Goal: Communication & Community: Answer question/provide support

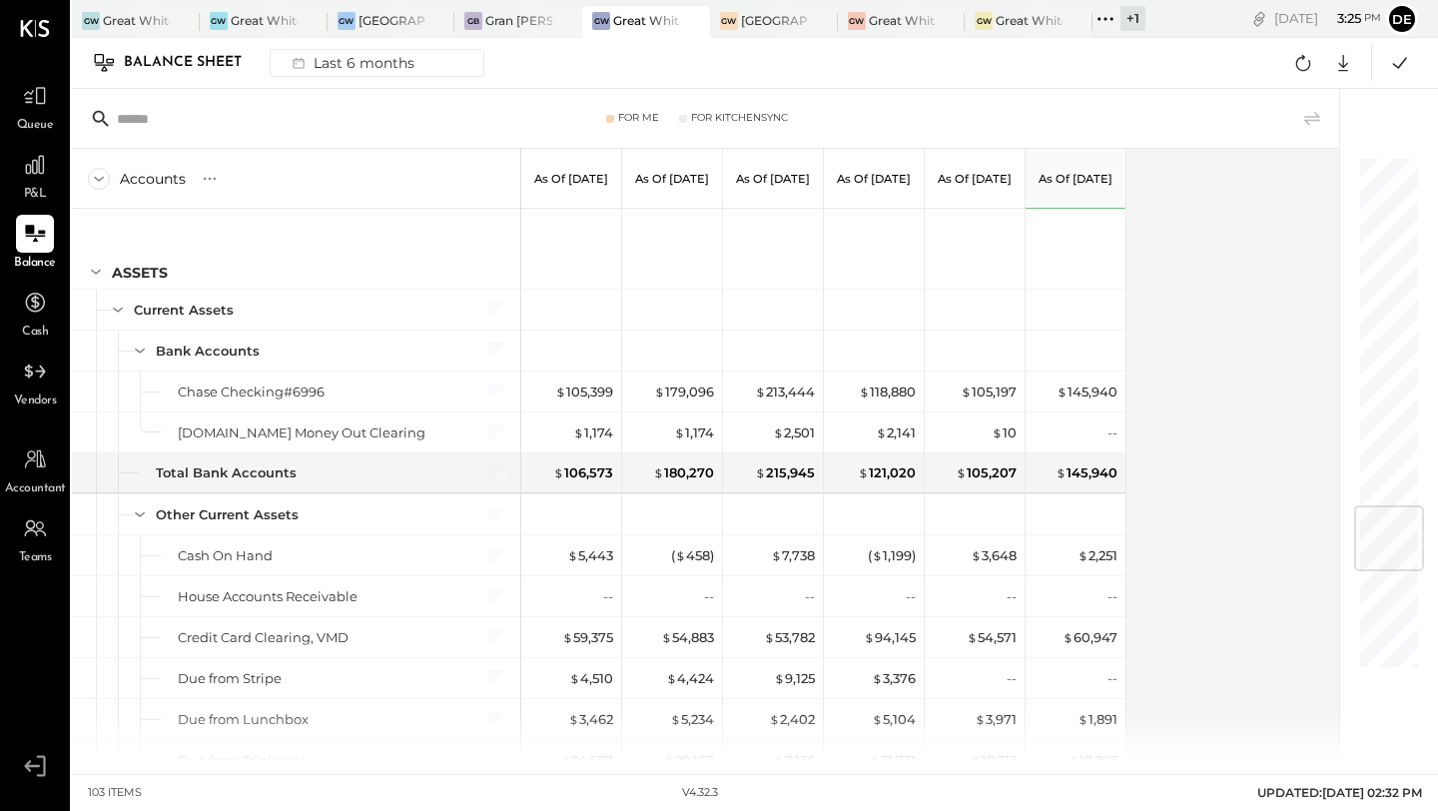
scroll to position [2911, 0]
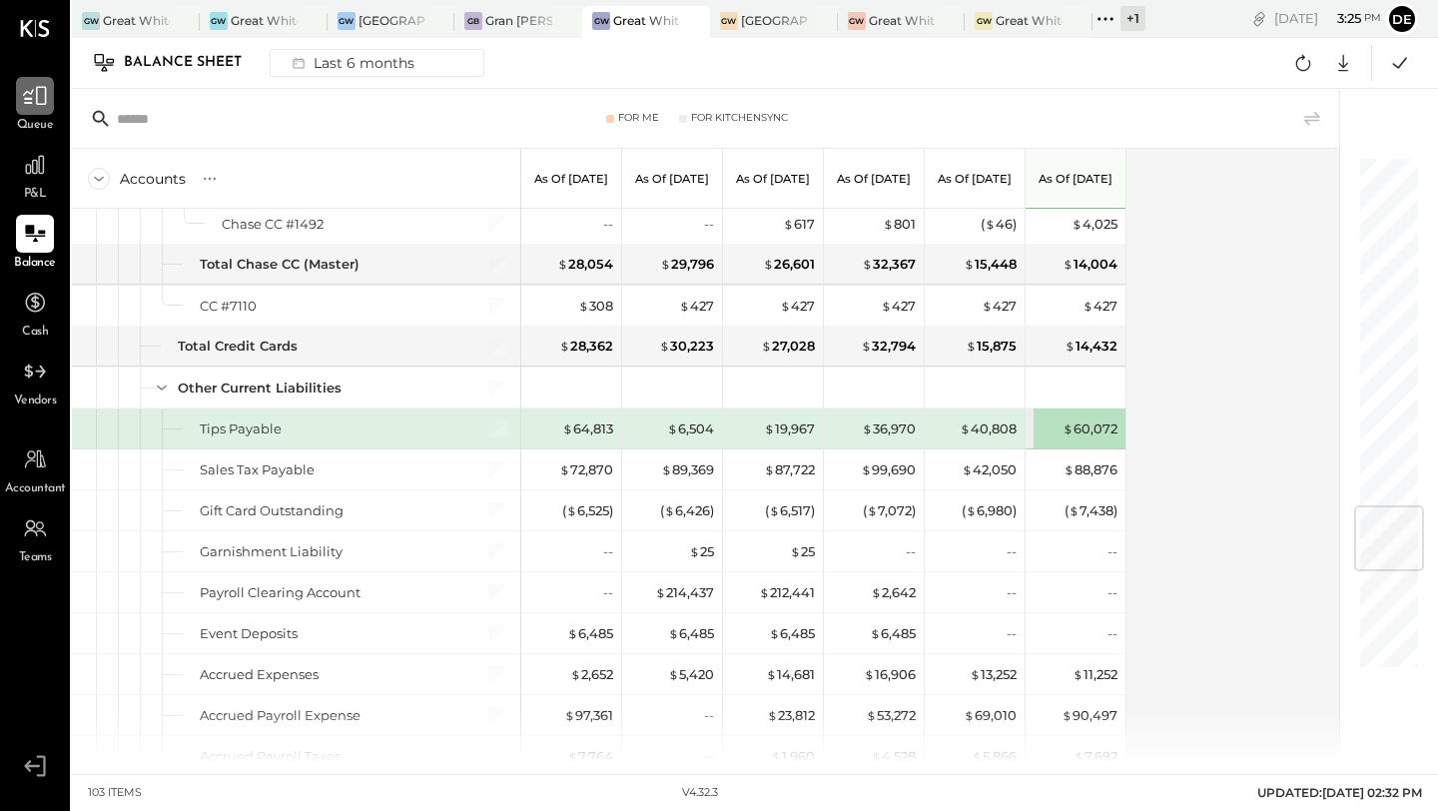
click at [47, 101] on div at bounding box center [35, 96] width 38 height 38
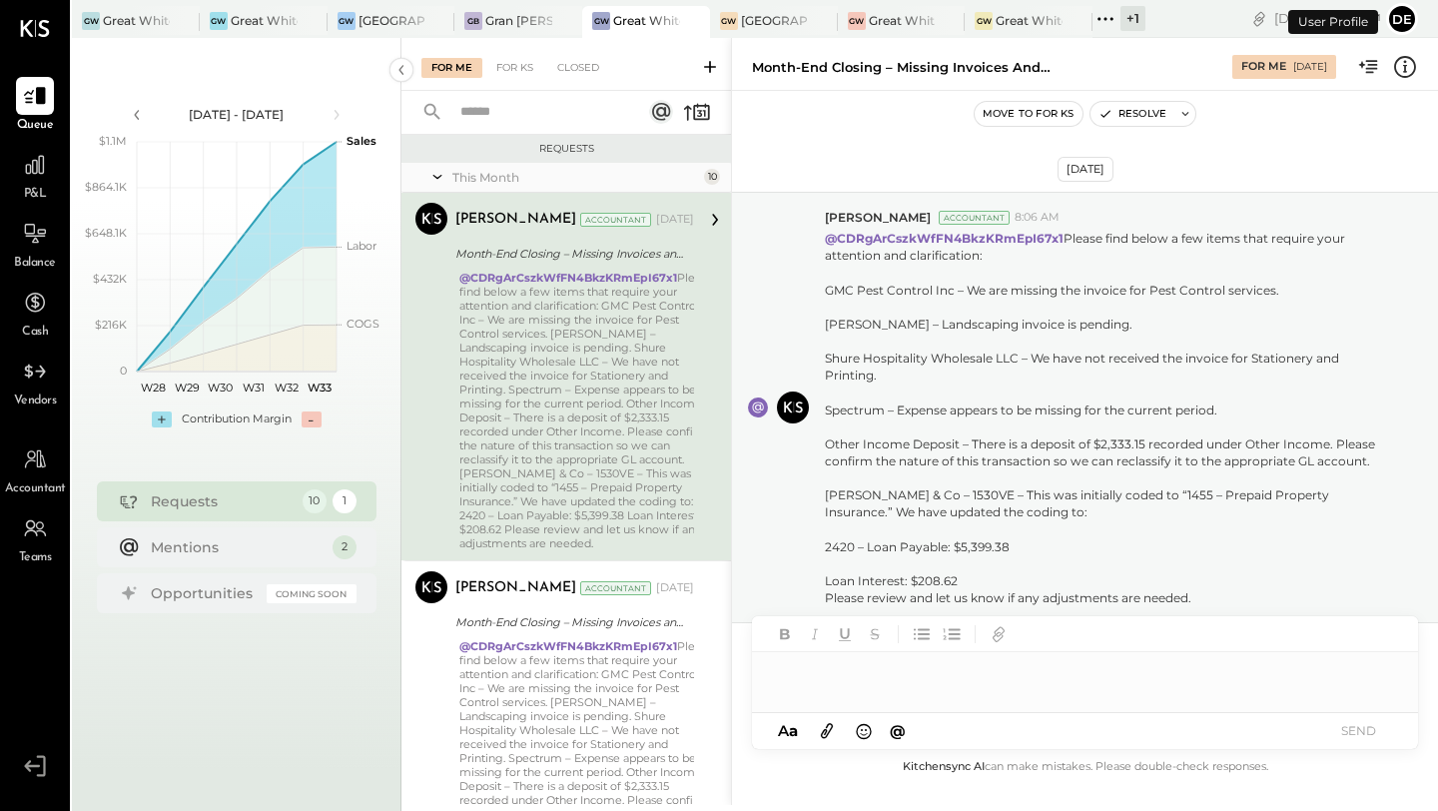
scroll to position [1, 0]
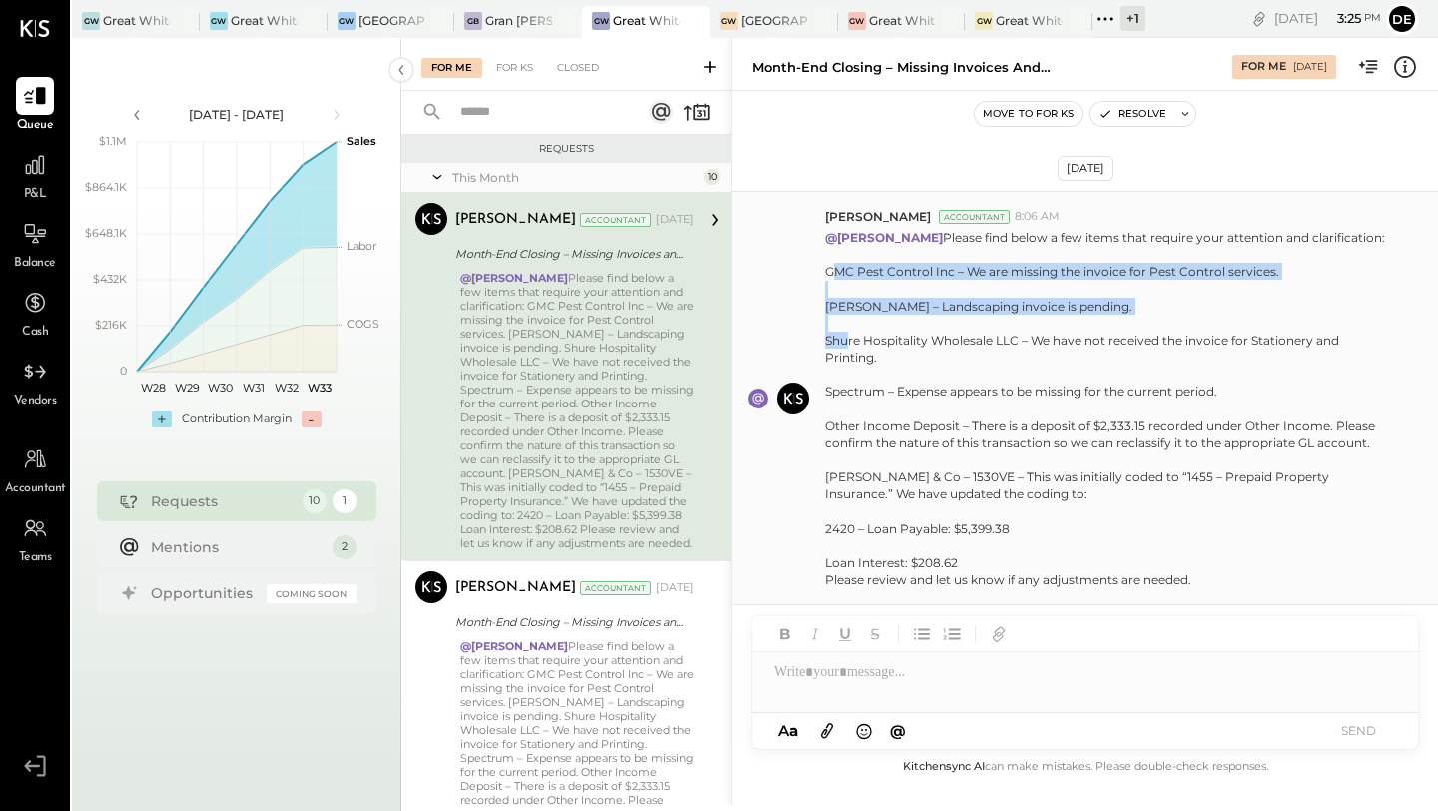
drag, startPoint x: 822, startPoint y: 275, endPoint x: 1215, endPoint y: 310, distance: 394.1
click at [1215, 310] on div "[PERSON_NAME] Accountant 8:06 AM @[PERSON_NAME] Please find below a few items t…" at bounding box center [1085, 398] width 706 height 415
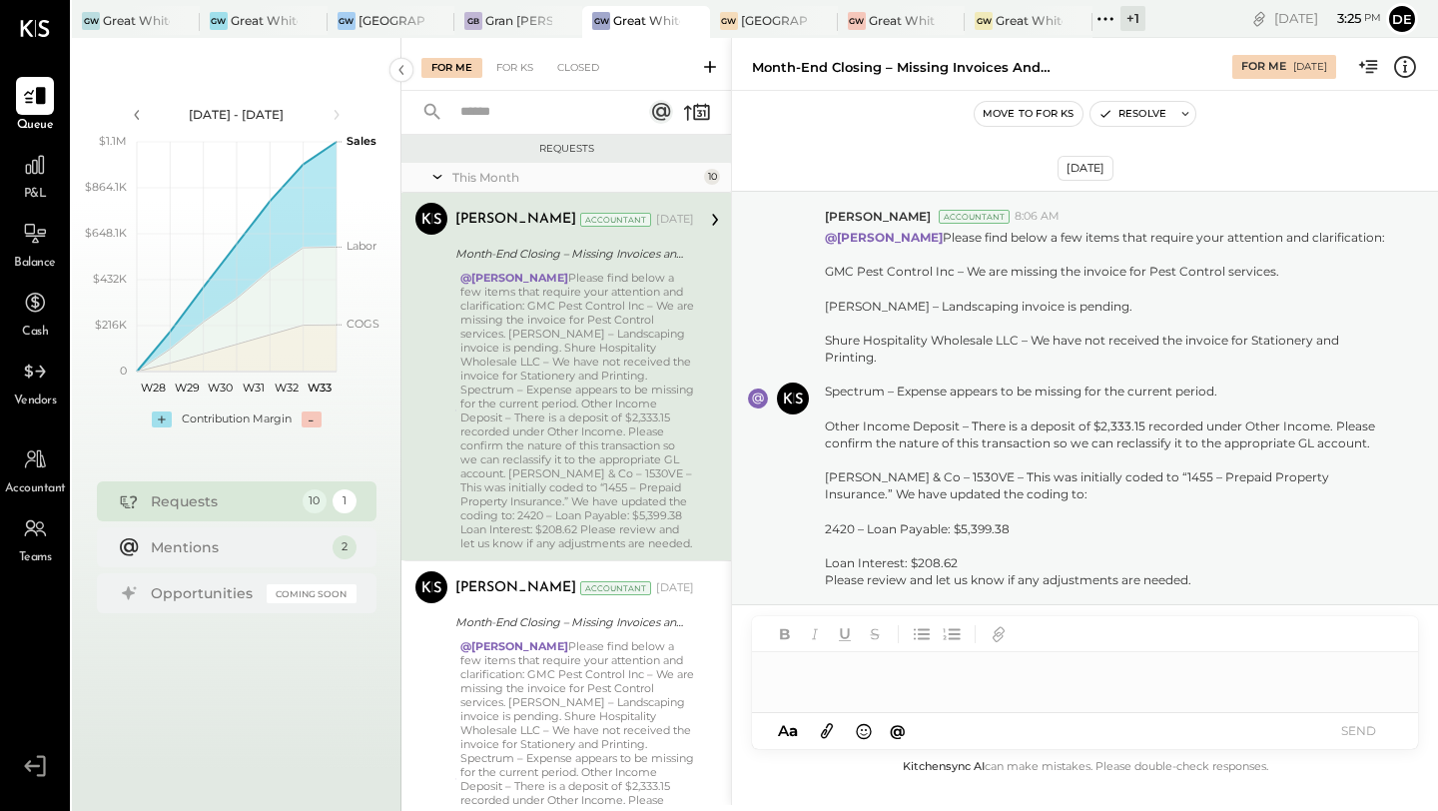
click at [976, 703] on div at bounding box center [1085, 664] width 666 height 96
click at [830, 693] on div at bounding box center [1085, 664] width 666 height 96
click at [830, 691] on div at bounding box center [1085, 664] width 666 height 96
click at [831, 673] on div at bounding box center [1085, 672] width 666 height 40
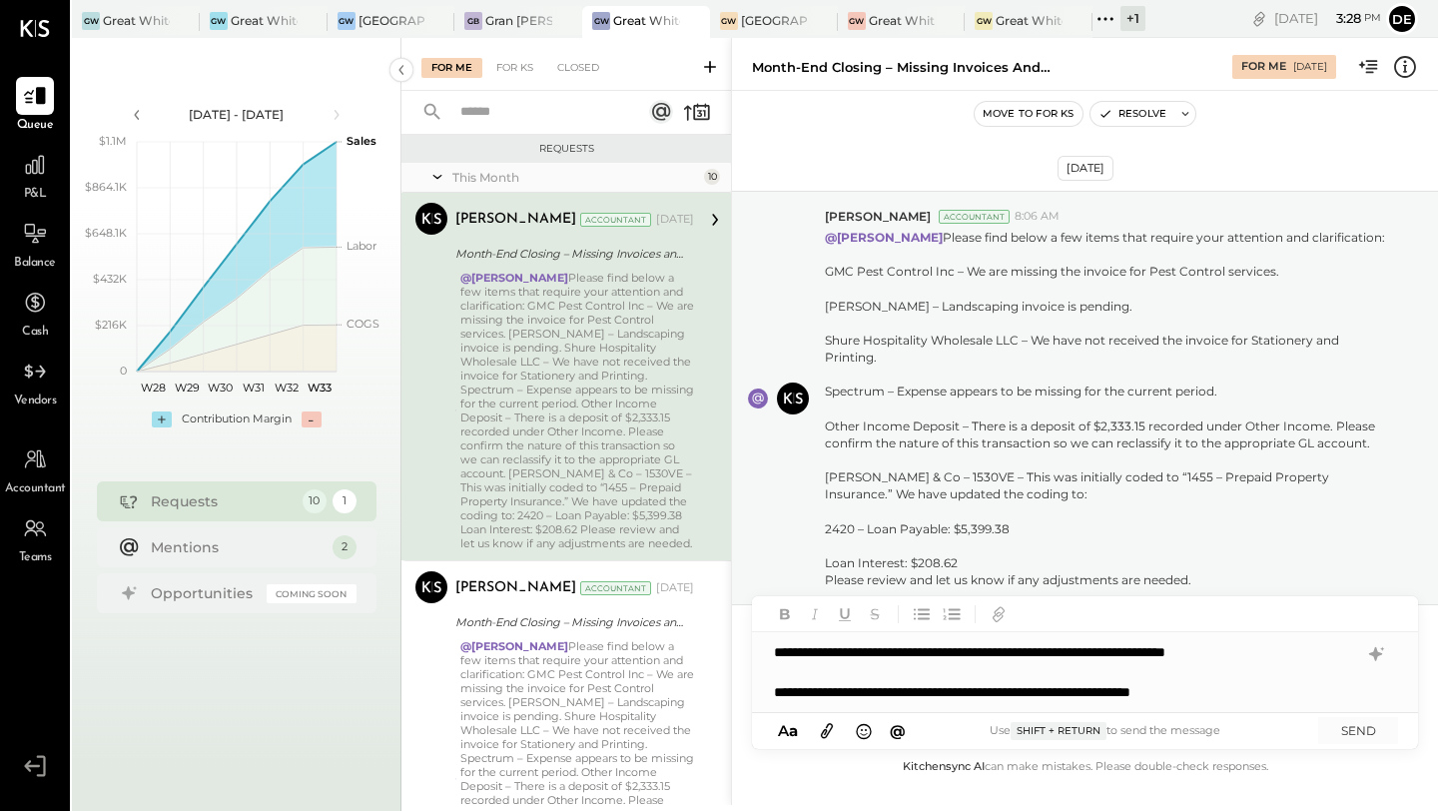
drag, startPoint x: 964, startPoint y: 690, endPoint x: 1032, endPoint y: 692, distance: 68.0
click at [965, 690] on div "**********" at bounding box center [1066, 692] width 584 height 20
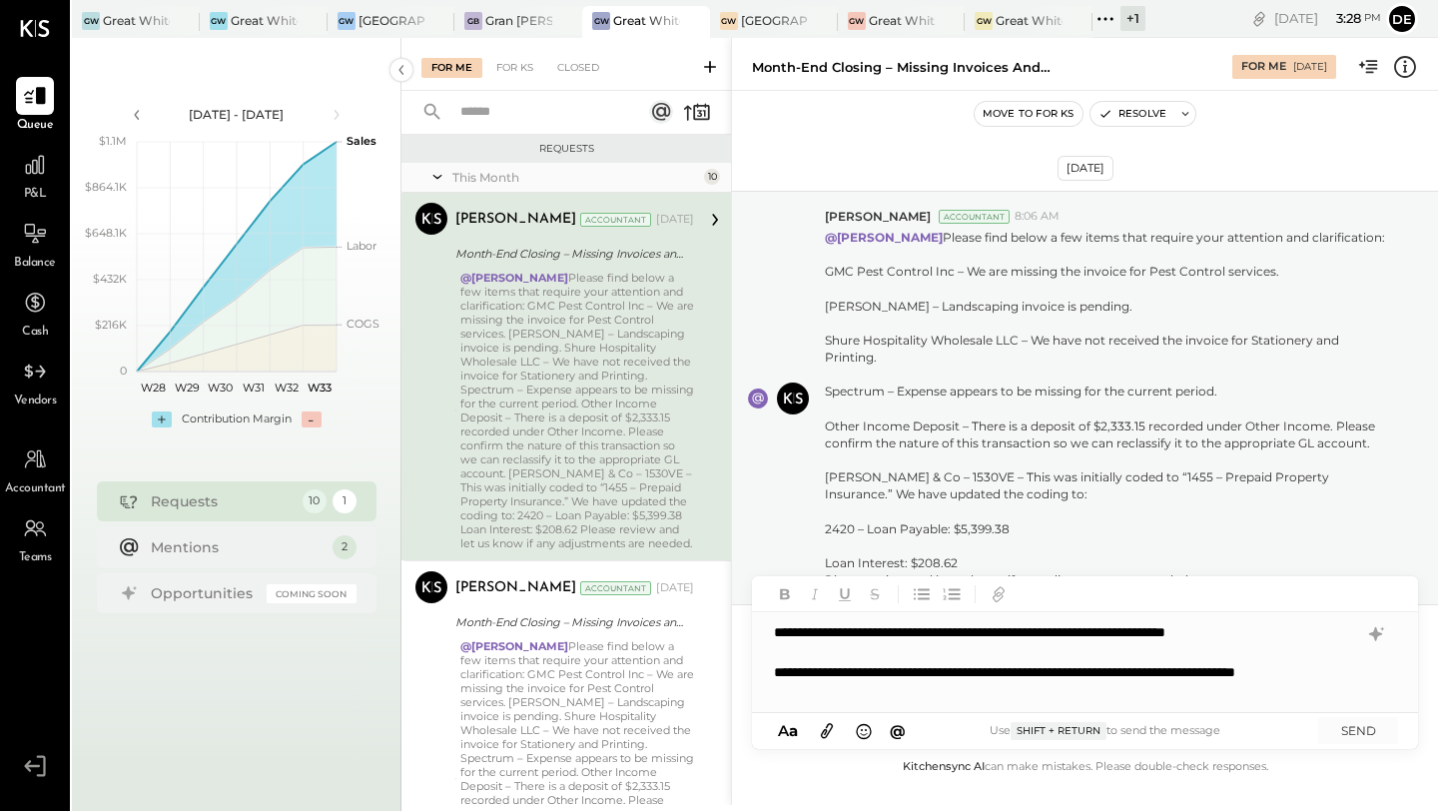
click at [918, 689] on div "**********" at bounding box center [1066, 682] width 584 height 40
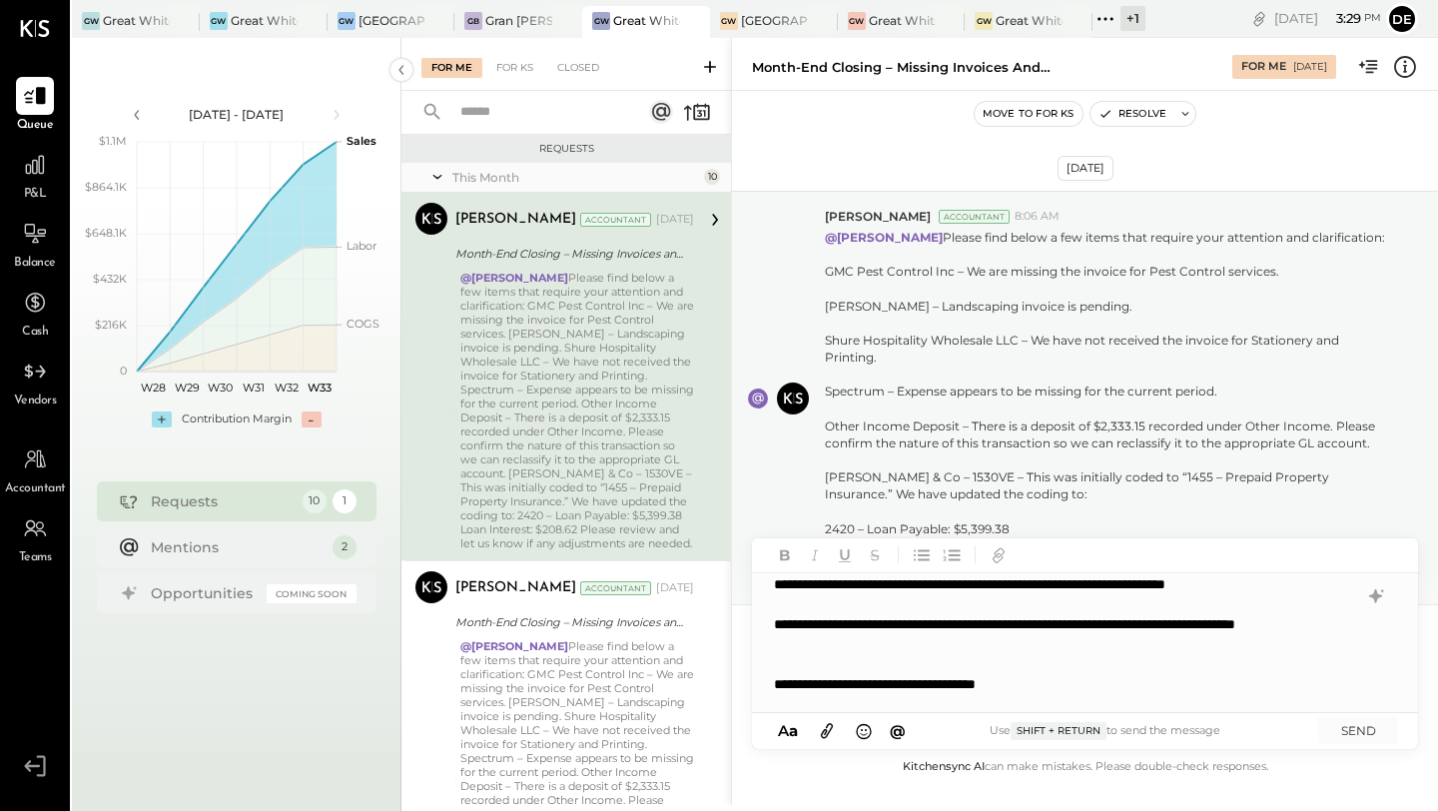
scroll to position [29, 0]
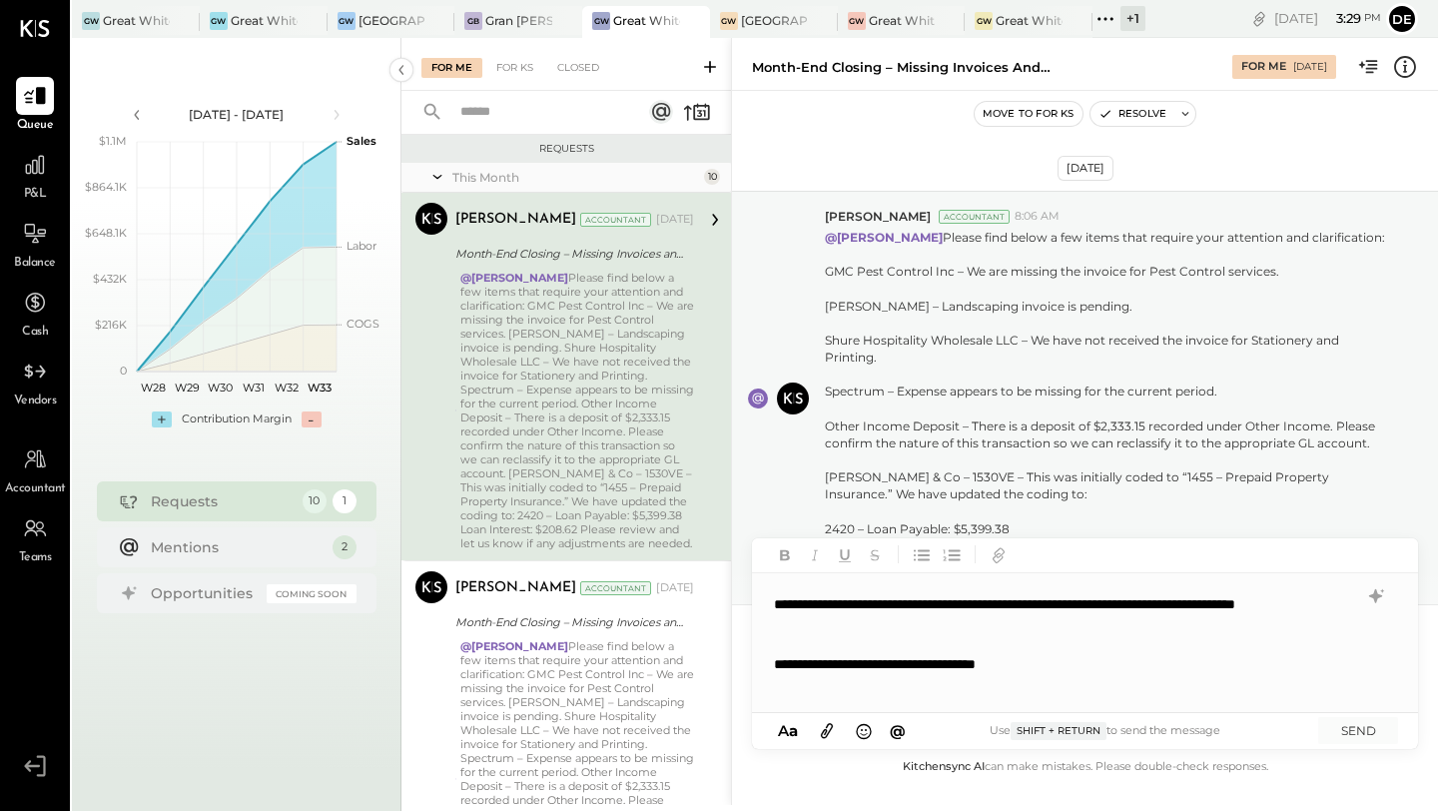
click at [1093, 669] on div "**********" at bounding box center [1064, 664] width 580 height 20
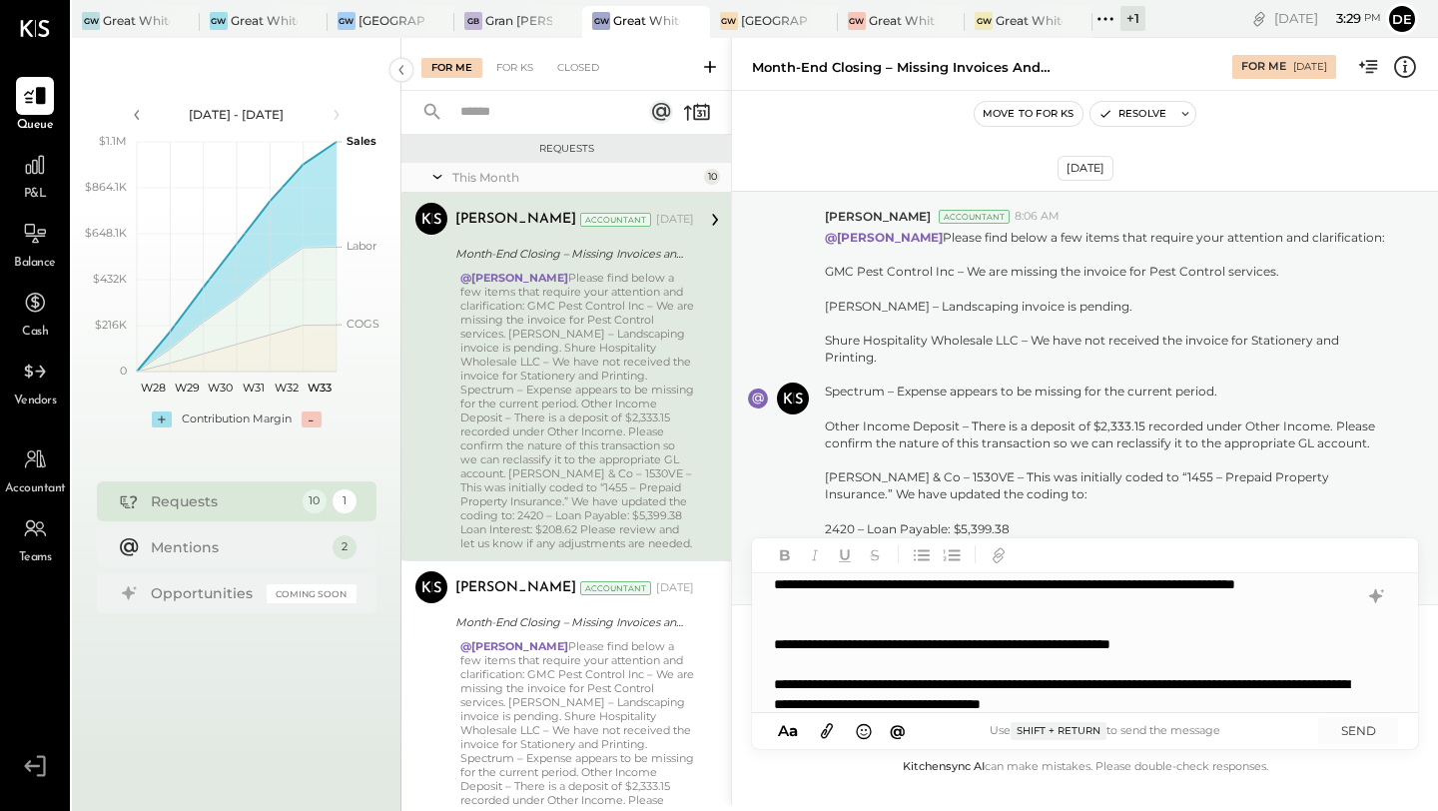
scroll to position [69, 0]
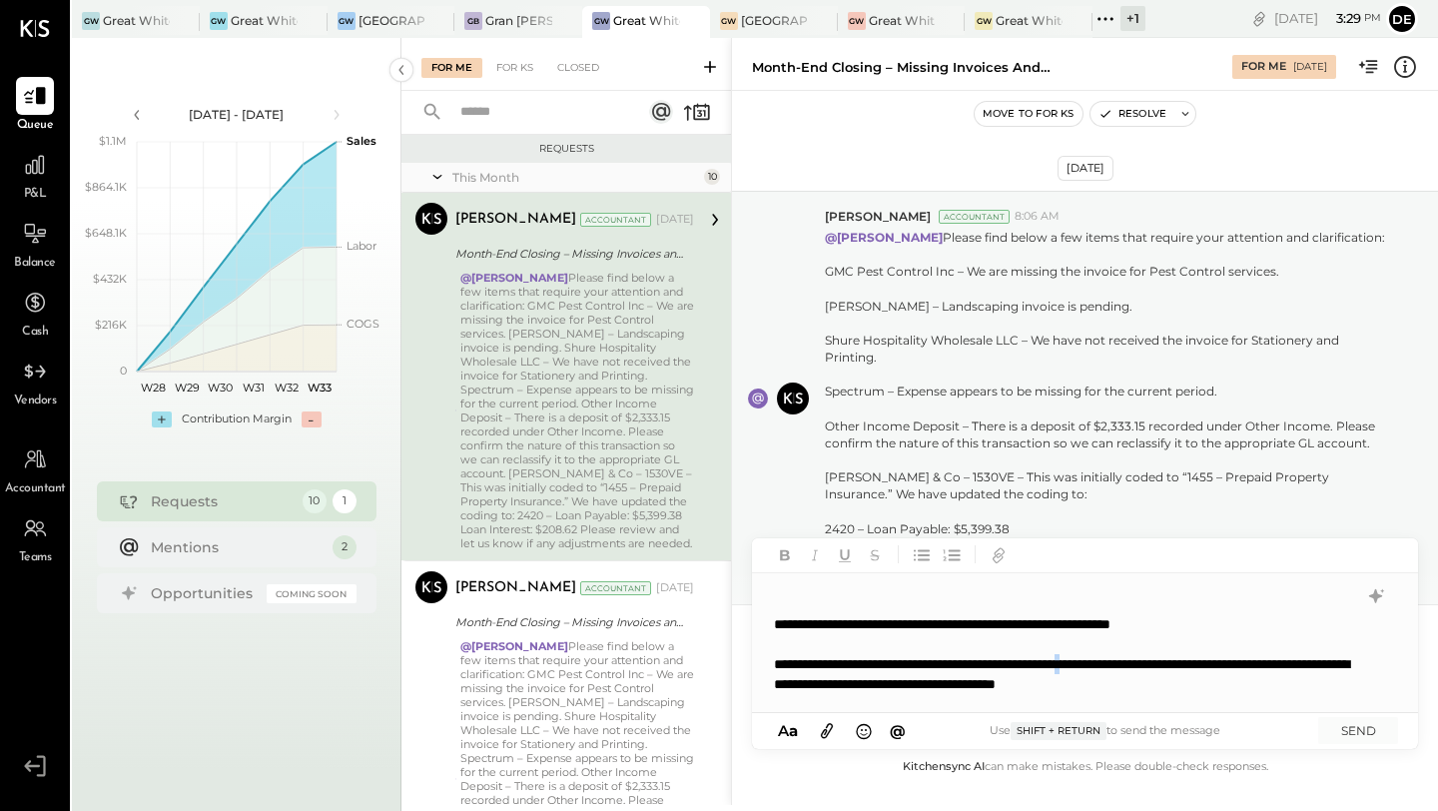
drag, startPoint x: 1165, startPoint y: 661, endPoint x: 1183, endPoint y: 662, distance: 18.0
click at [1167, 661] on div "**********" at bounding box center [1064, 684] width 580 height 60
click at [1010, 687] on div "**********" at bounding box center [1064, 684] width 580 height 60
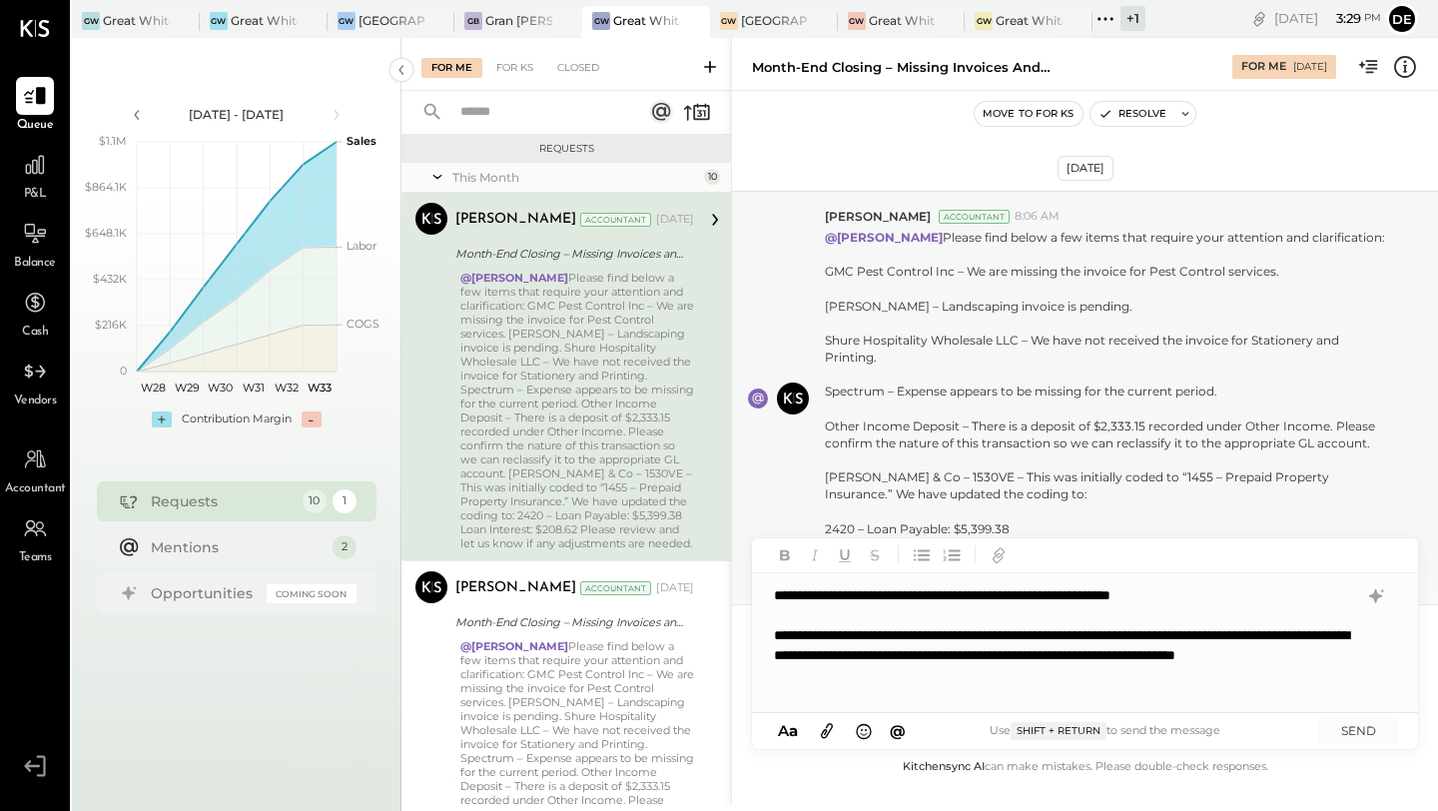
scroll to position [99, 0]
click at [1013, 679] on div "**********" at bounding box center [1064, 654] width 580 height 60
drag, startPoint x: 1214, startPoint y: 652, endPoint x: 1252, endPoint y: 652, distance: 38.0
click at [1216, 652] on div "**********" at bounding box center [1064, 654] width 580 height 60
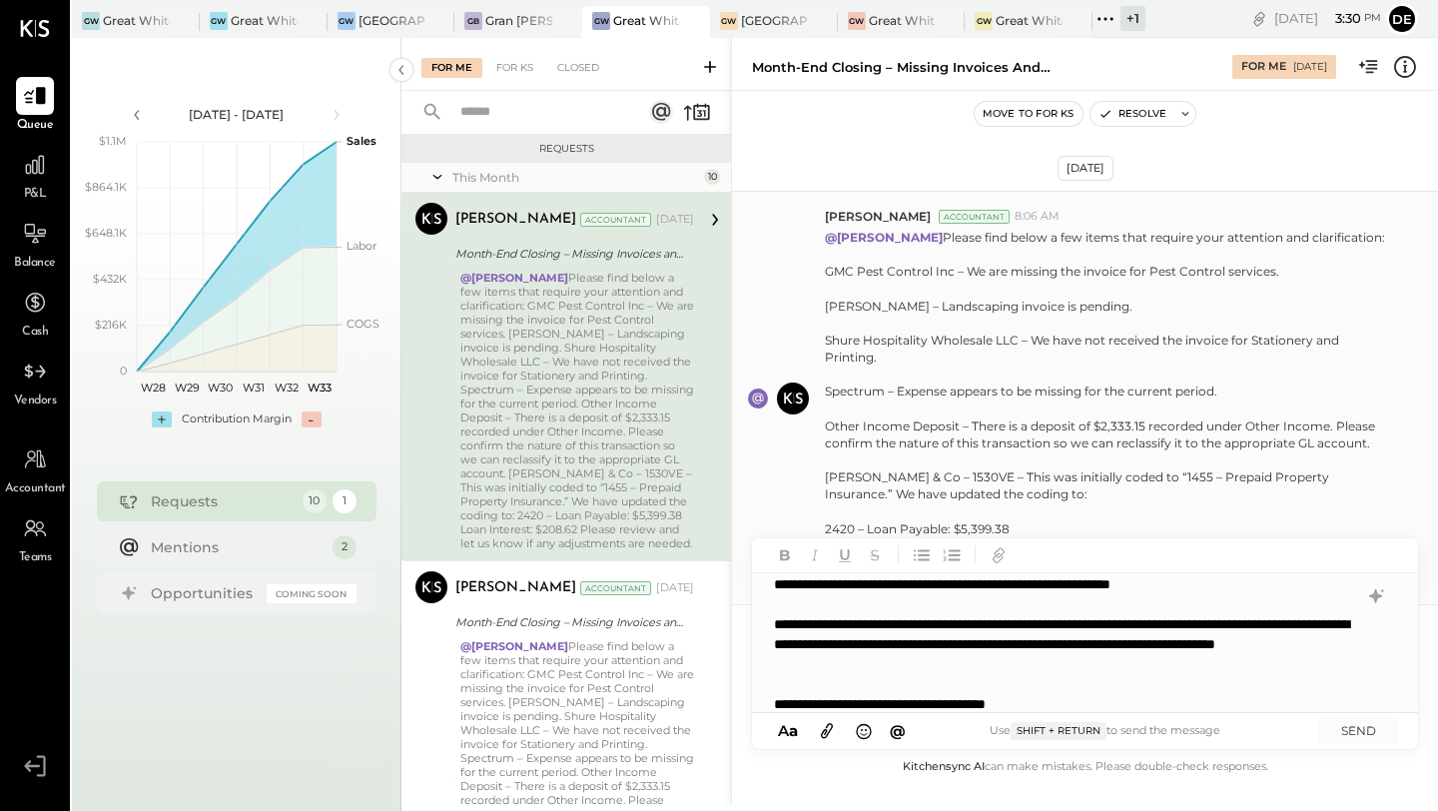
scroll to position [129, 0]
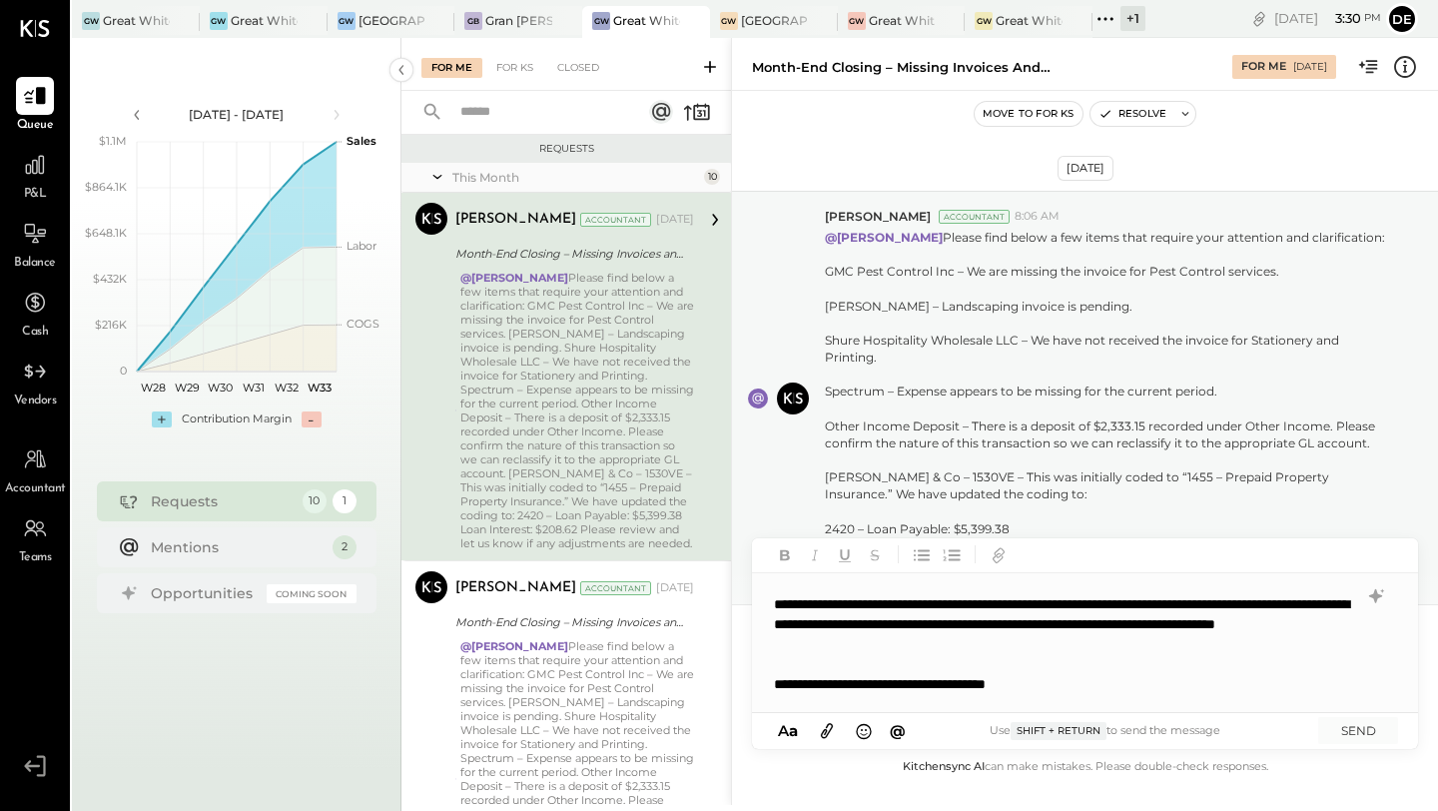
click at [1189, 670] on div at bounding box center [1065, 664] width 582 height 20
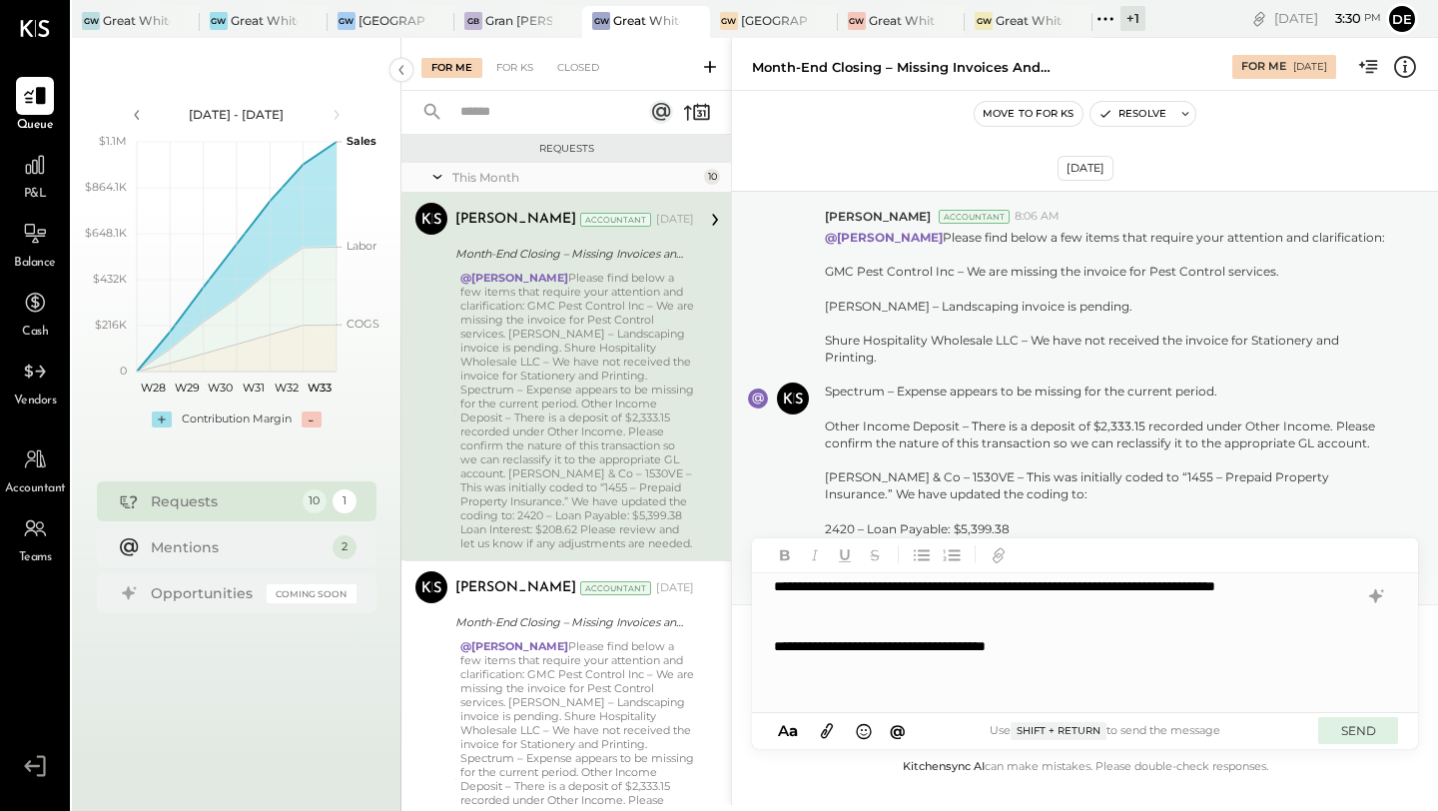
scroll to position [180, 0]
drag, startPoint x: 1393, startPoint y: 738, endPoint x: 1381, endPoint y: 737, distance: 12.0
click at [1392, 738] on button "SEND" at bounding box center [1358, 730] width 80 height 27
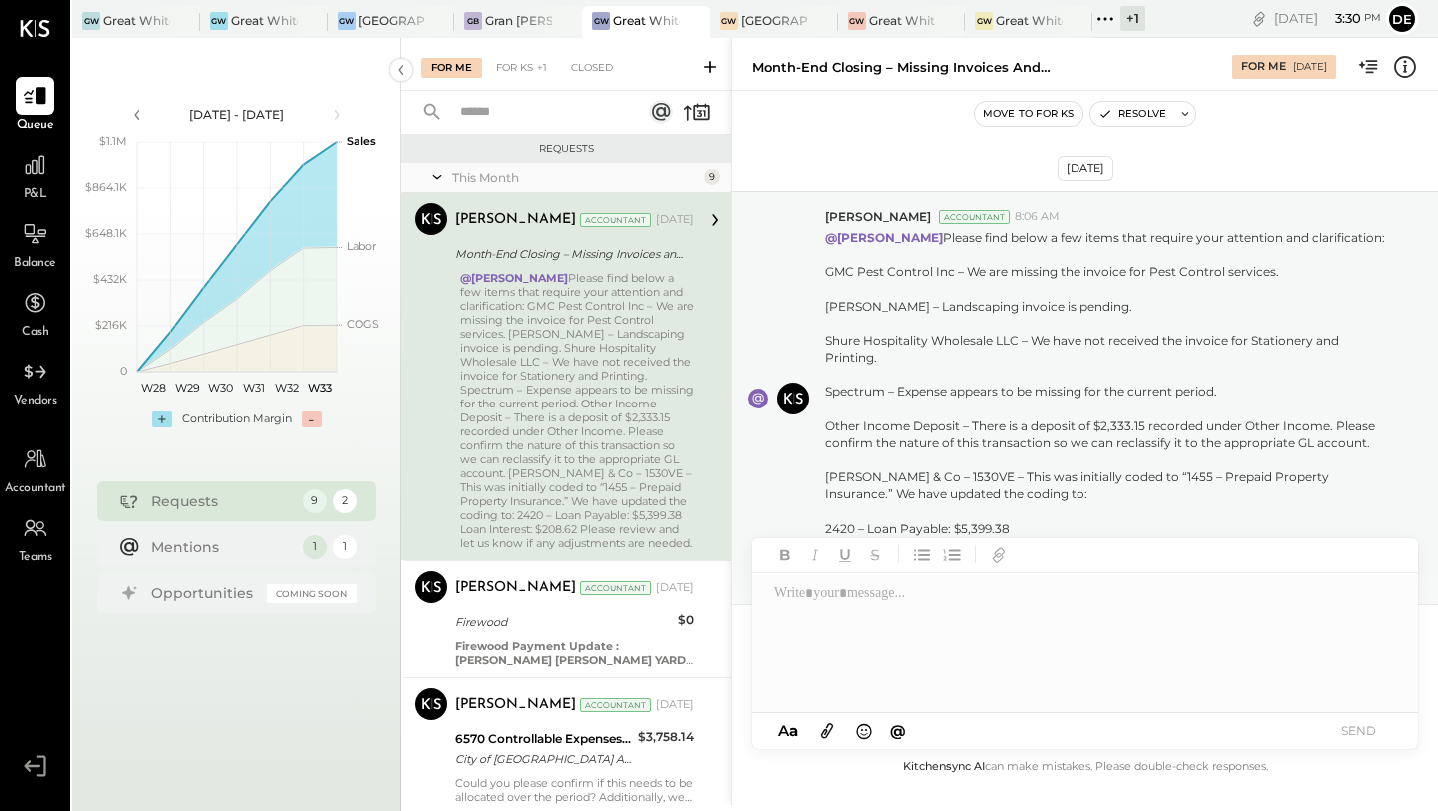
click at [614, 429] on div "@[PERSON_NAME] Please find below a few items that require your attention and cl…" at bounding box center [577, 411] width 234 height 280
click at [1099, 109] on icon "button" at bounding box center [1106, 114] width 14 height 14
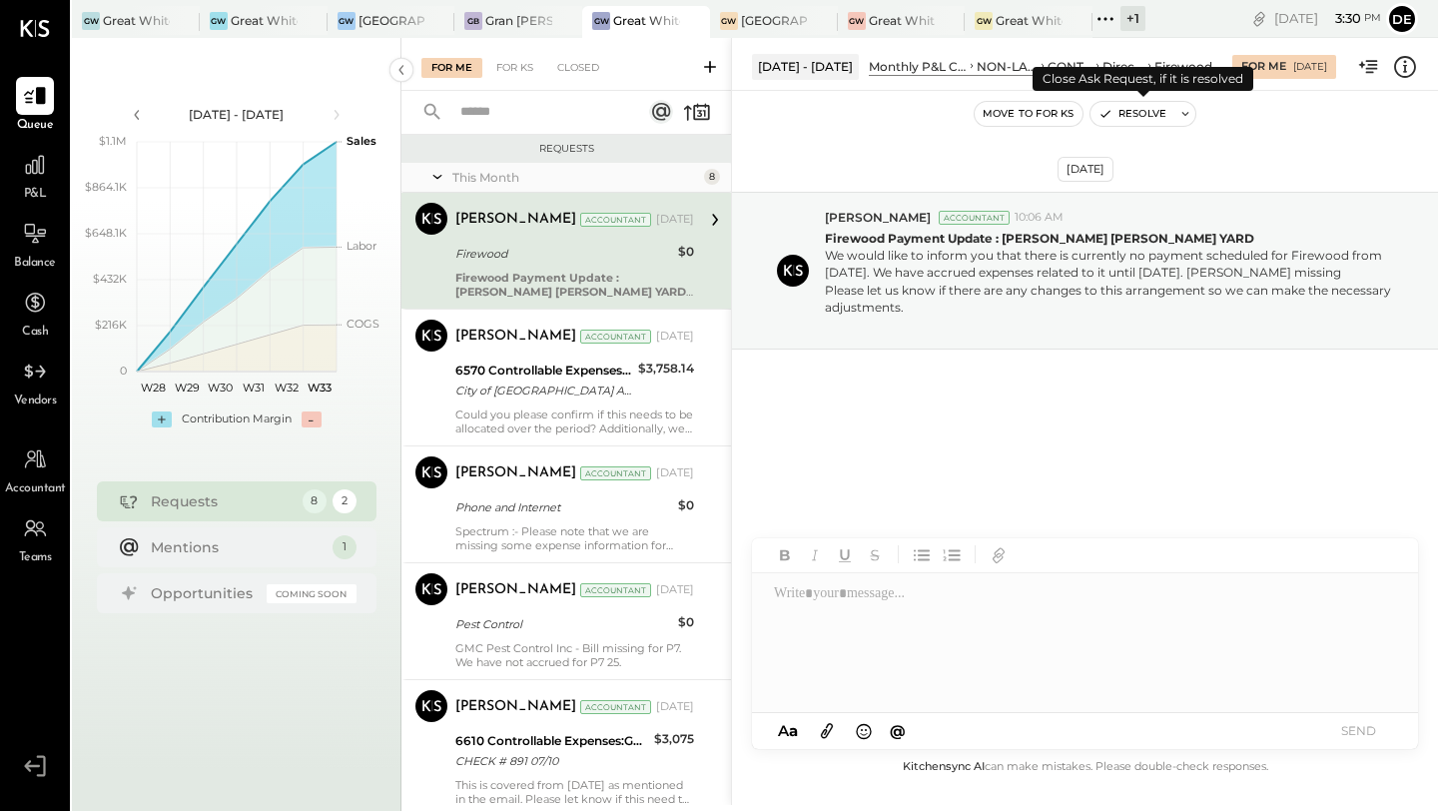
click at [1103, 107] on icon "button" at bounding box center [1106, 114] width 14 height 14
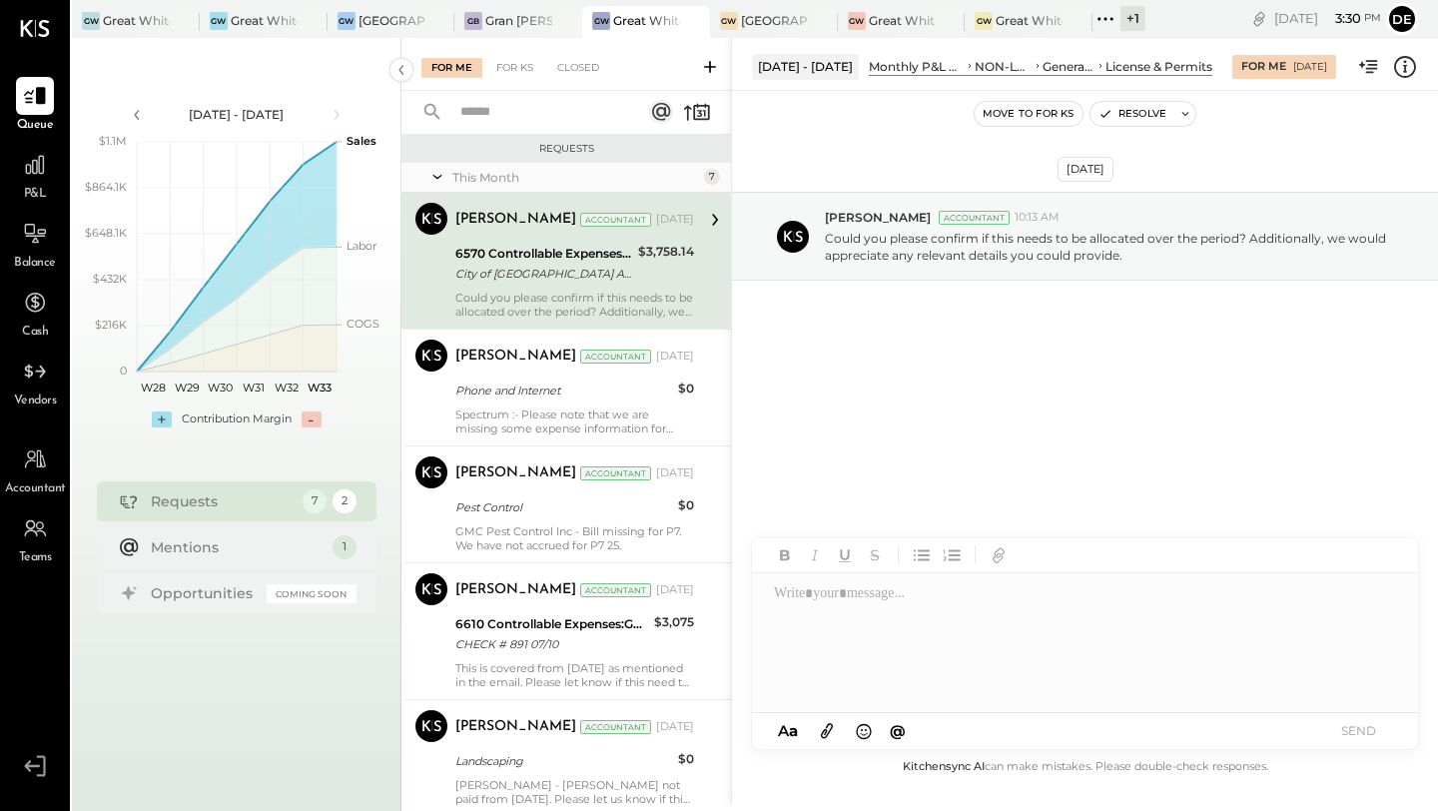
click at [933, 591] on div at bounding box center [1084, 643] width 664 height 140
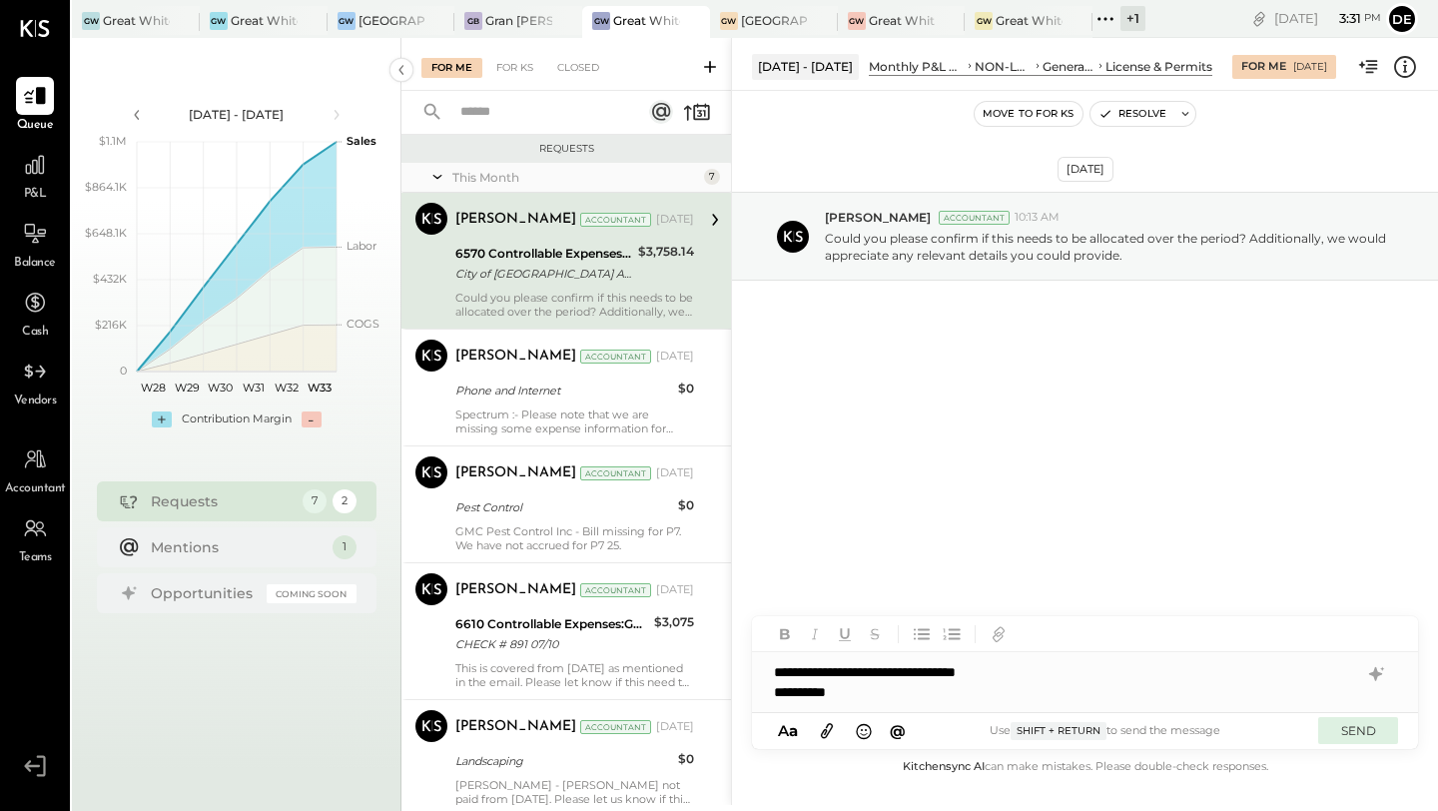
click at [1362, 731] on button "SEND" at bounding box center [1358, 730] width 80 height 27
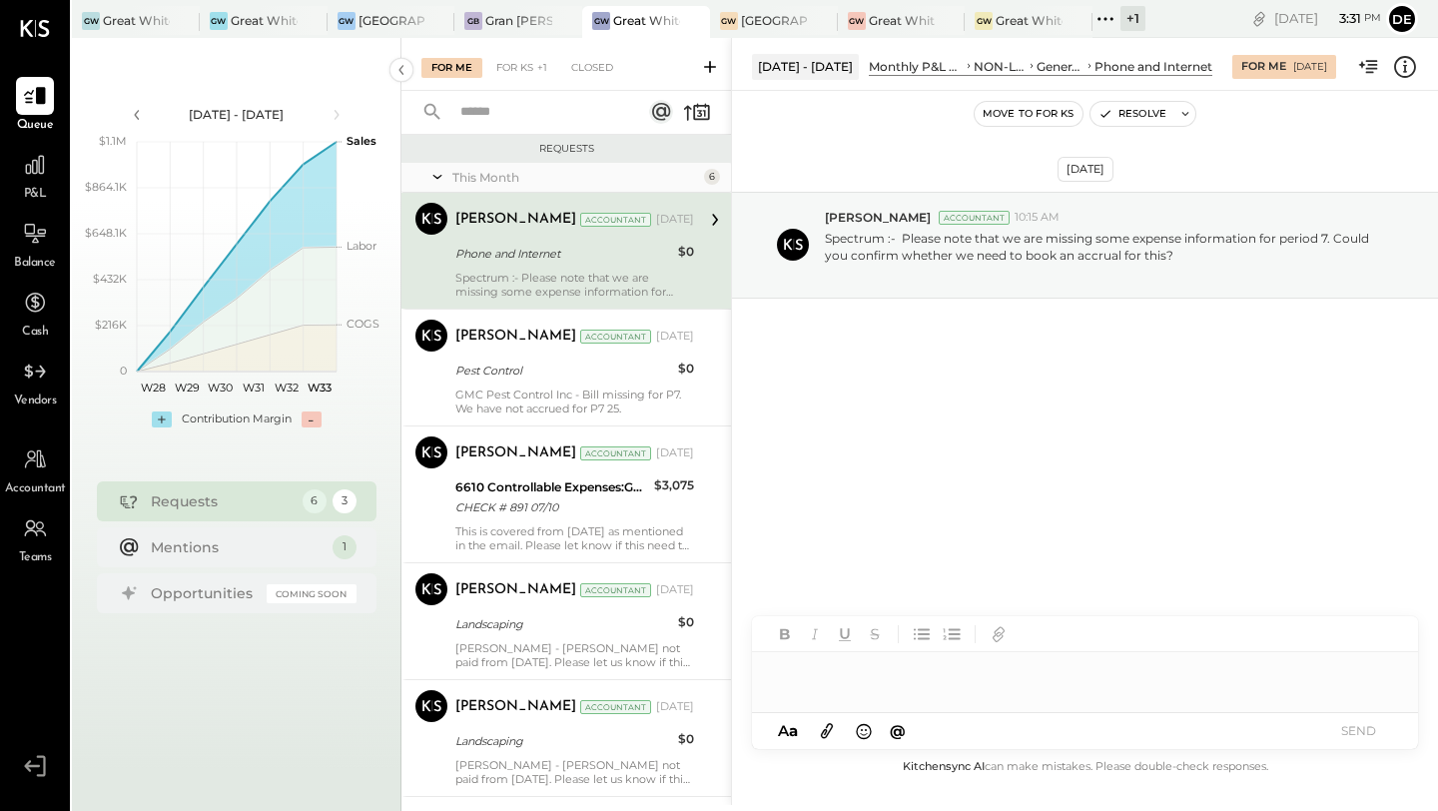
click at [564, 249] on div "Phone and Internet" at bounding box center [563, 254] width 217 height 20
click at [987, 701] on div at bounding box center [1085, 682] width 666 height 60
drag, startPoint x: 1370, startPoint y: 719, endPoint x: 1359, endPoint y: 713, distance: 12.5
click at [1369, 719] on button "SEND" at bounding box center [1358, 730] width 80 height 27
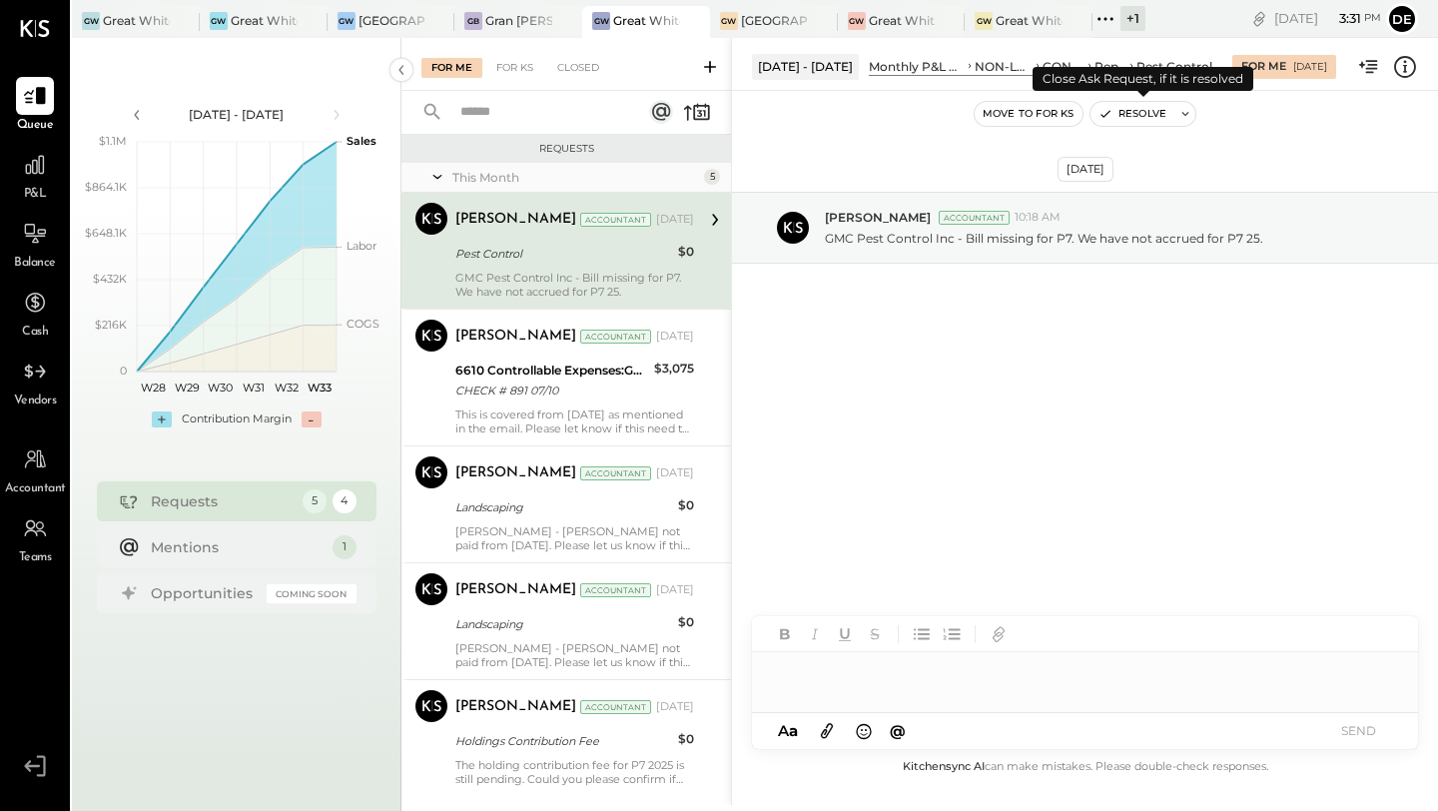
click at [1108, 112] on icon "button" at bounding box center [1106, 114] width 8 height 6
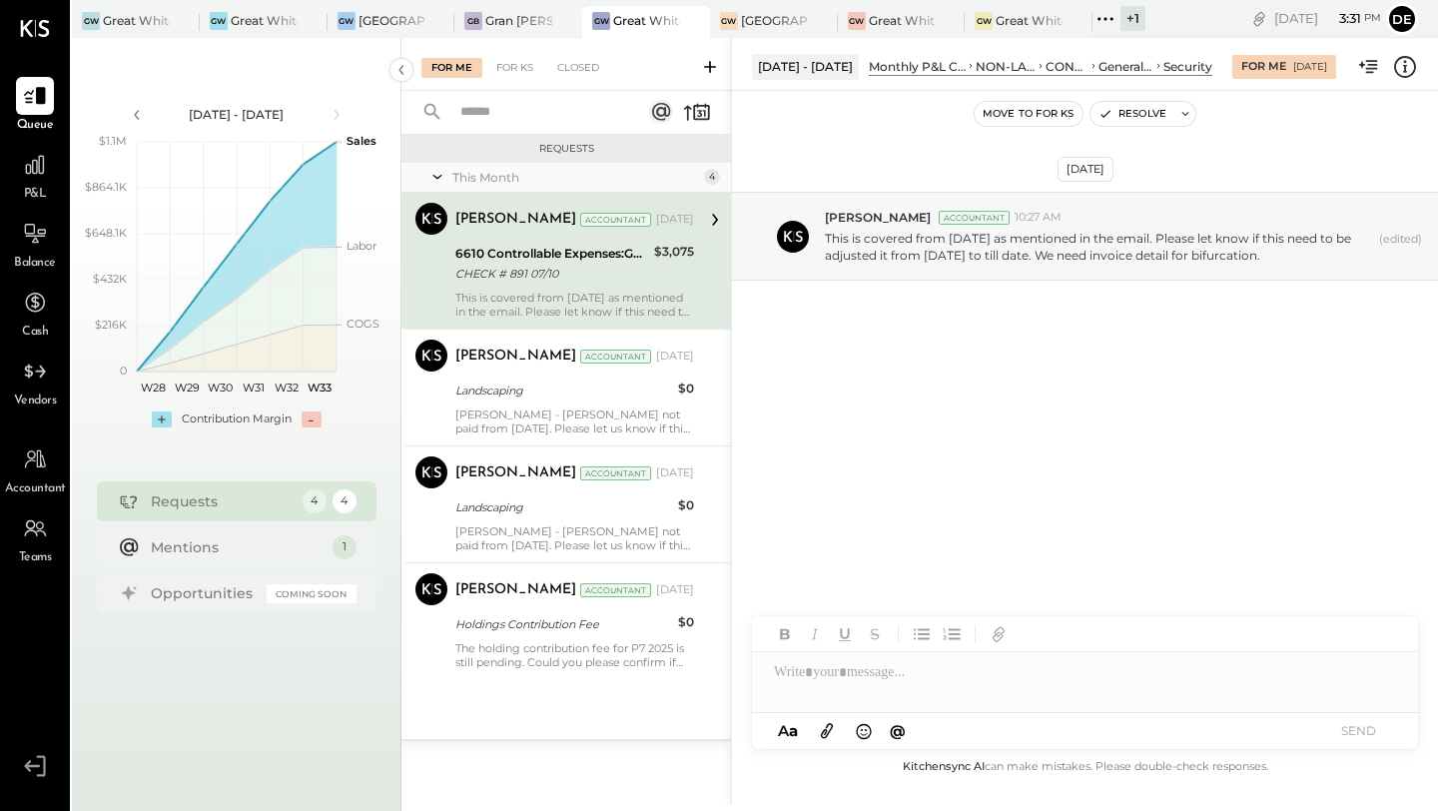
click at [906, 672] on div at bounding box center [1085, 672] width 666 height 40
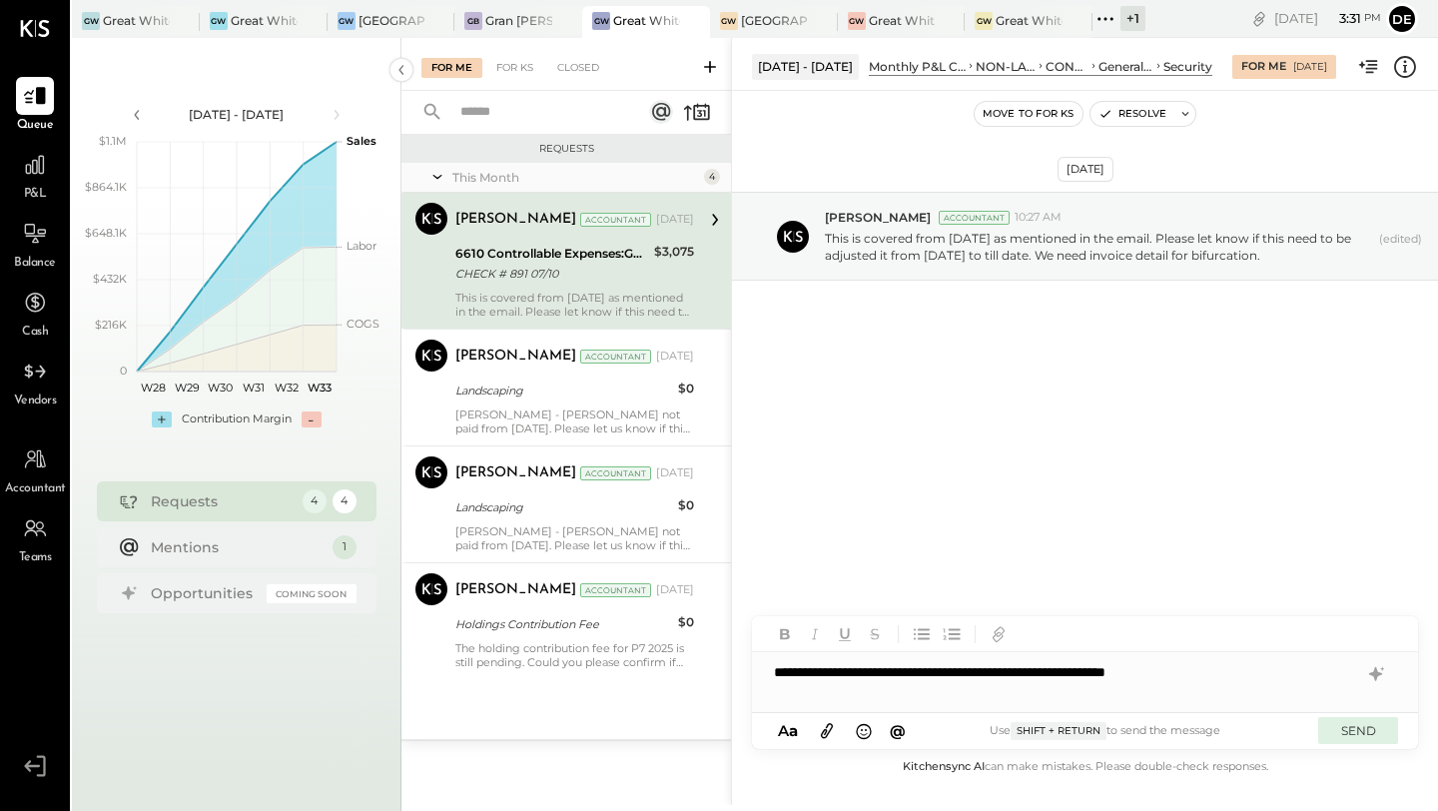
click at [1353, 732] on button "SEND" at bounding box center [1358, 730] width 80 height 27
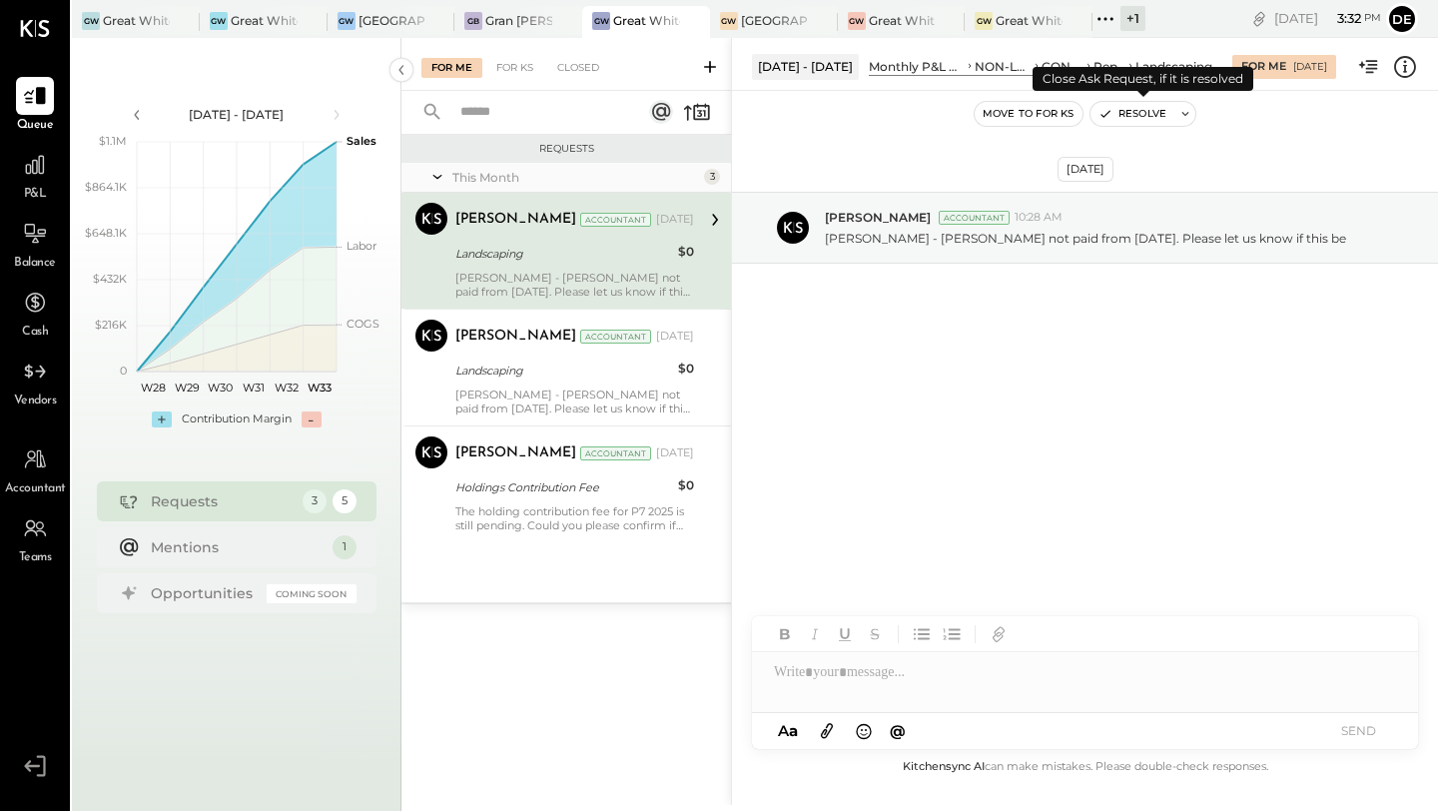
click at [1102, 113] on icon "button" at bounding box center [1106, 114] width 14 height 14
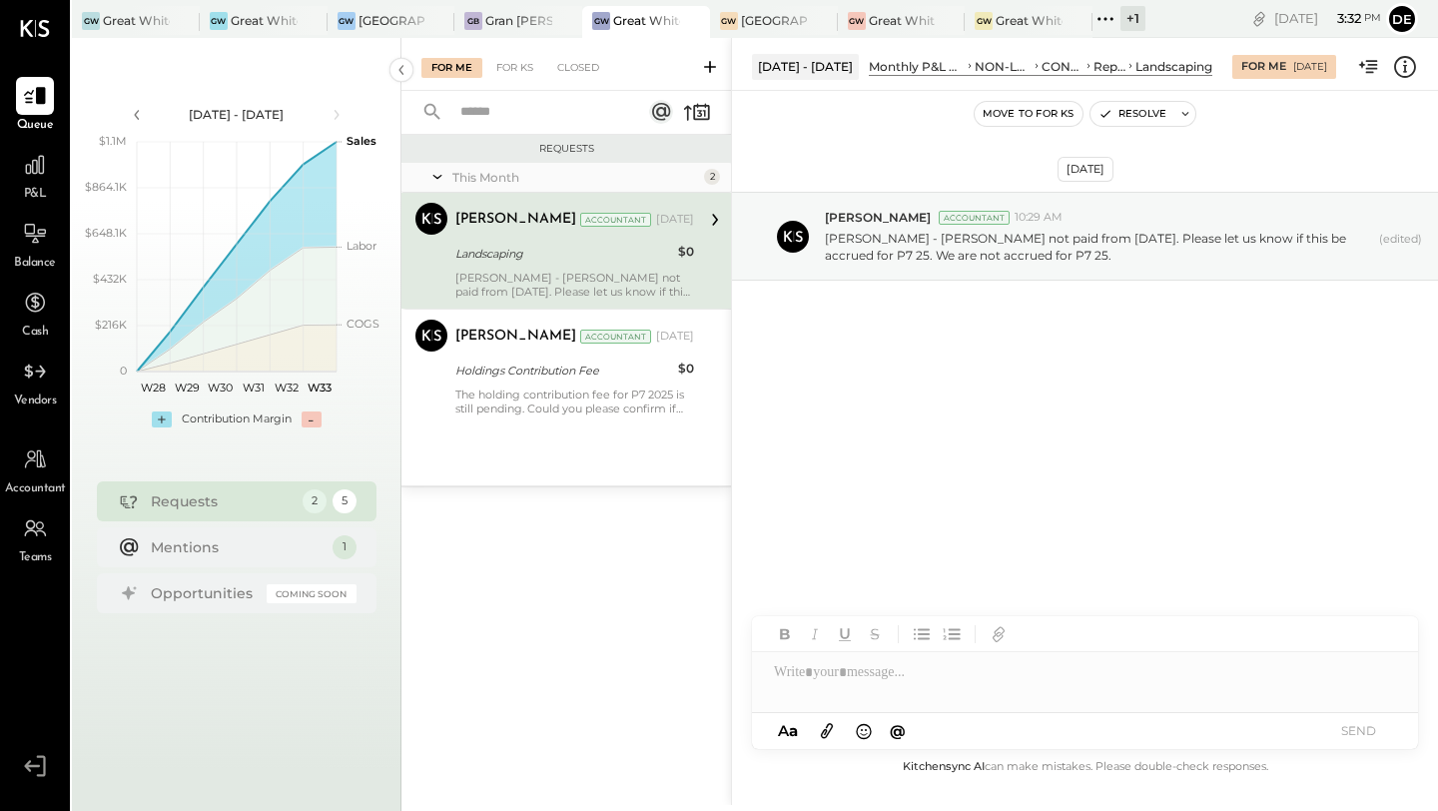
click at [910, 675] on div at bounding box center [1085, 672] width 666 height 40
click at [1365, 733] on button "SEND" at bounding box center [1358, 730] width 80 height 27
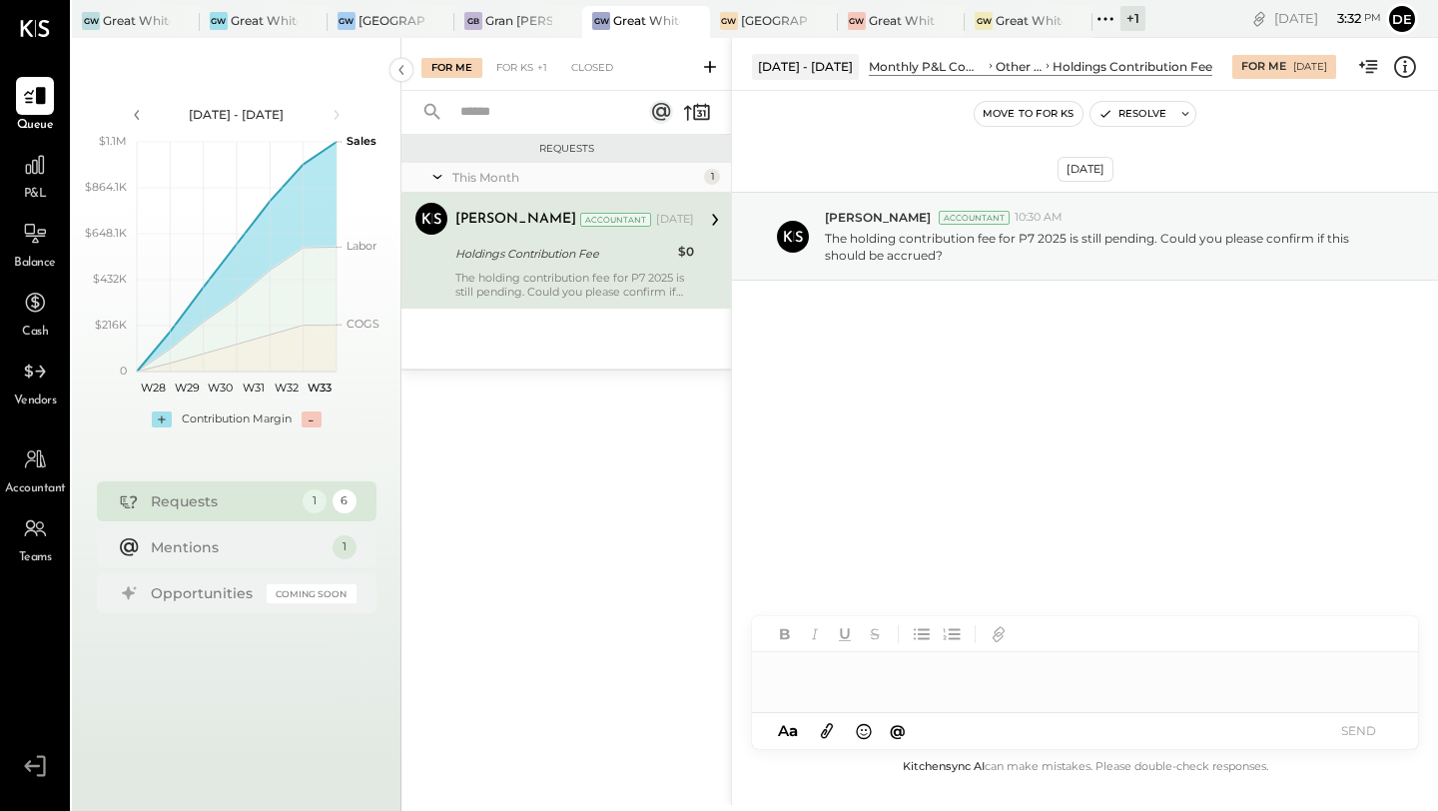
click at [895, 671] on div at bounding box center [1085, 682] width 666 height 60
click at [1376, 732] on button "SEND" at bounding box center [1358, 730] width 80 height 27
